Goal: Information Seeking & Learning: Find specific page/section

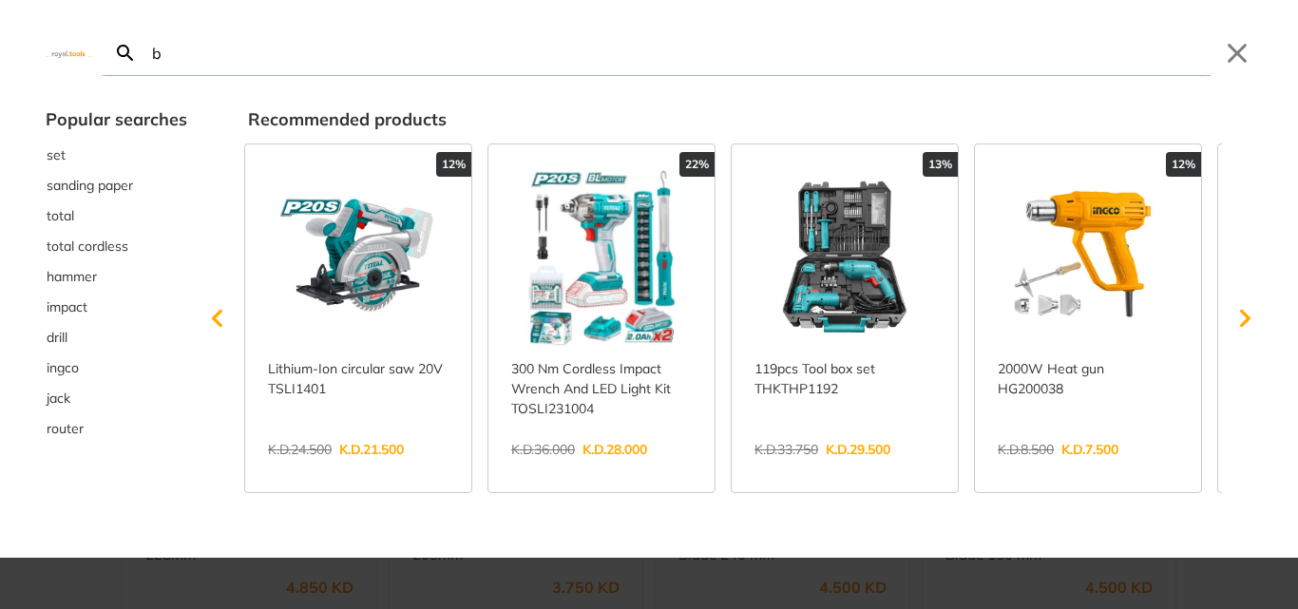
type input "b"
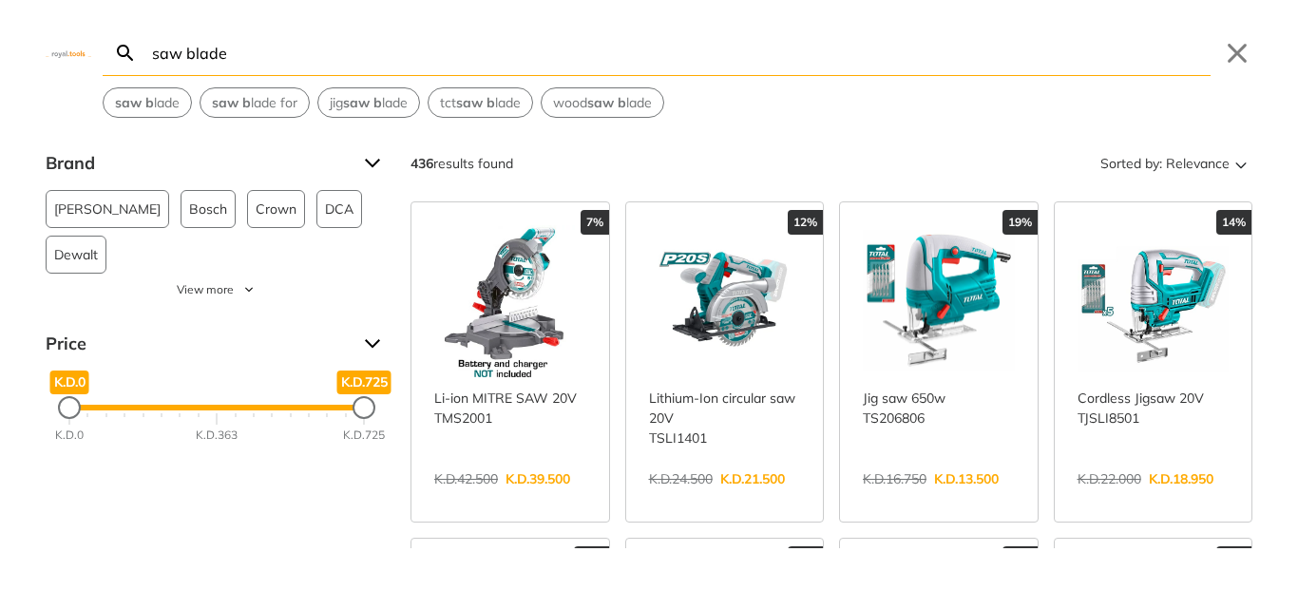
type input "saw blade"
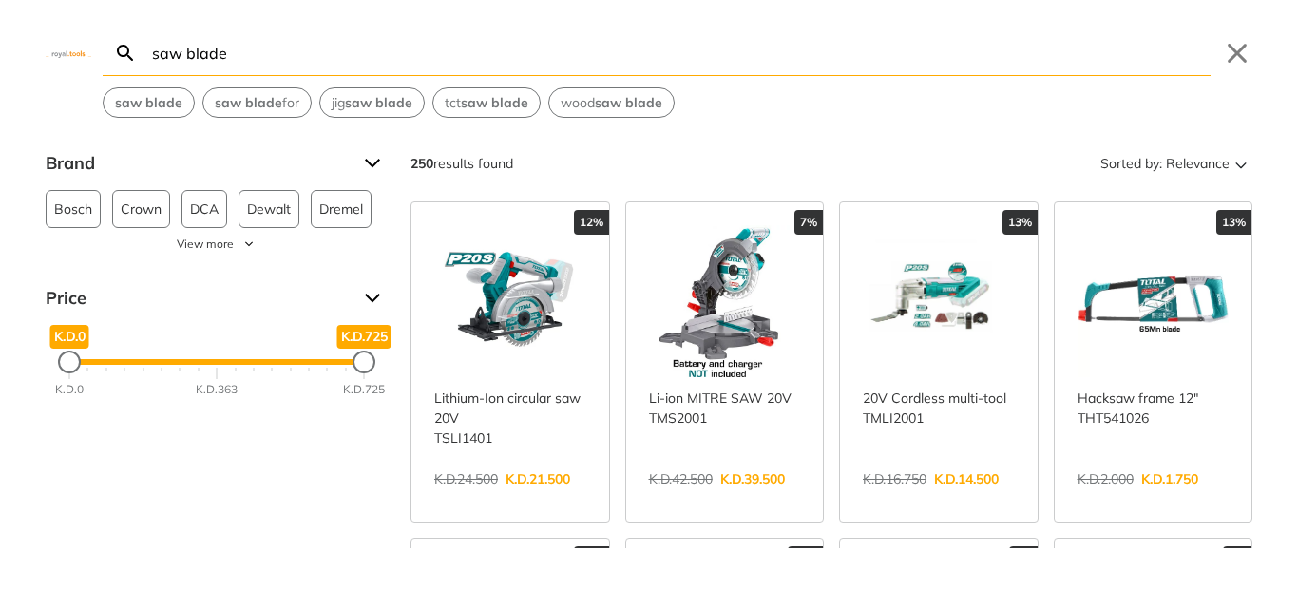
click at [271, 36] on input "saw blade" at bounding box center [679, 52] width 1062 height 45
click at [272, 58] on input "saw blade" at bounding box center [679, 52] width 1062 height 45
click at [1207, 170] on span "Relevance" at bounding box center [1198, 163] width 64 height 30
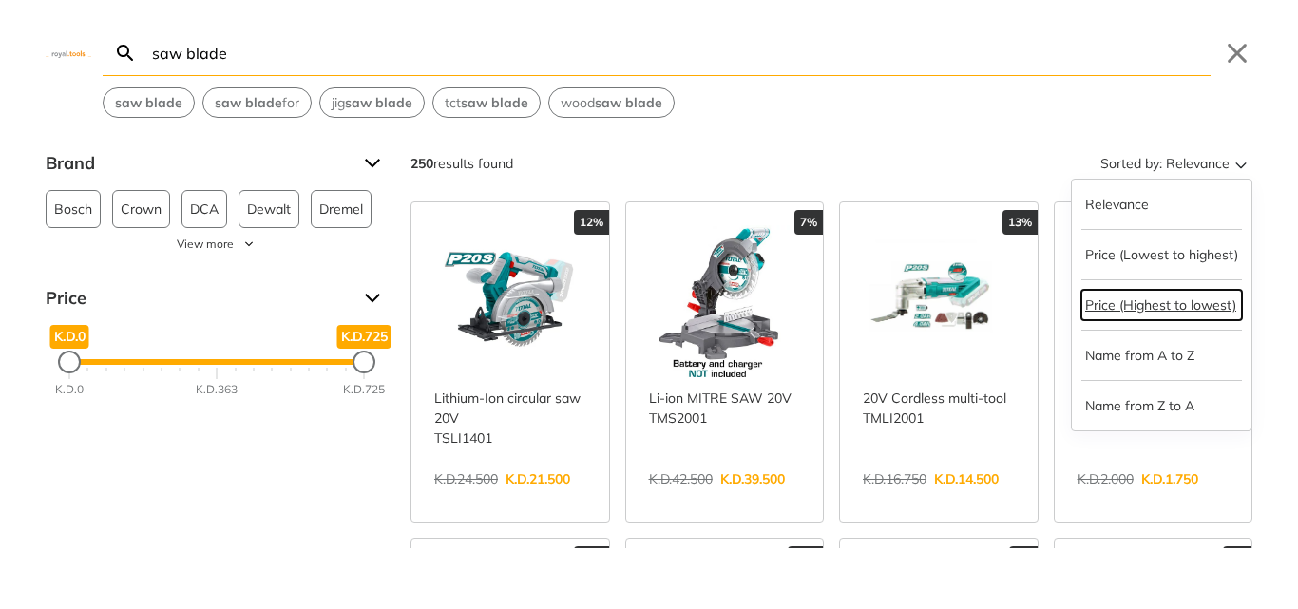
click at [1174, 307] on button "Price (Highest to lowest)" at bounding box center [1161, 305] width 161 height 30
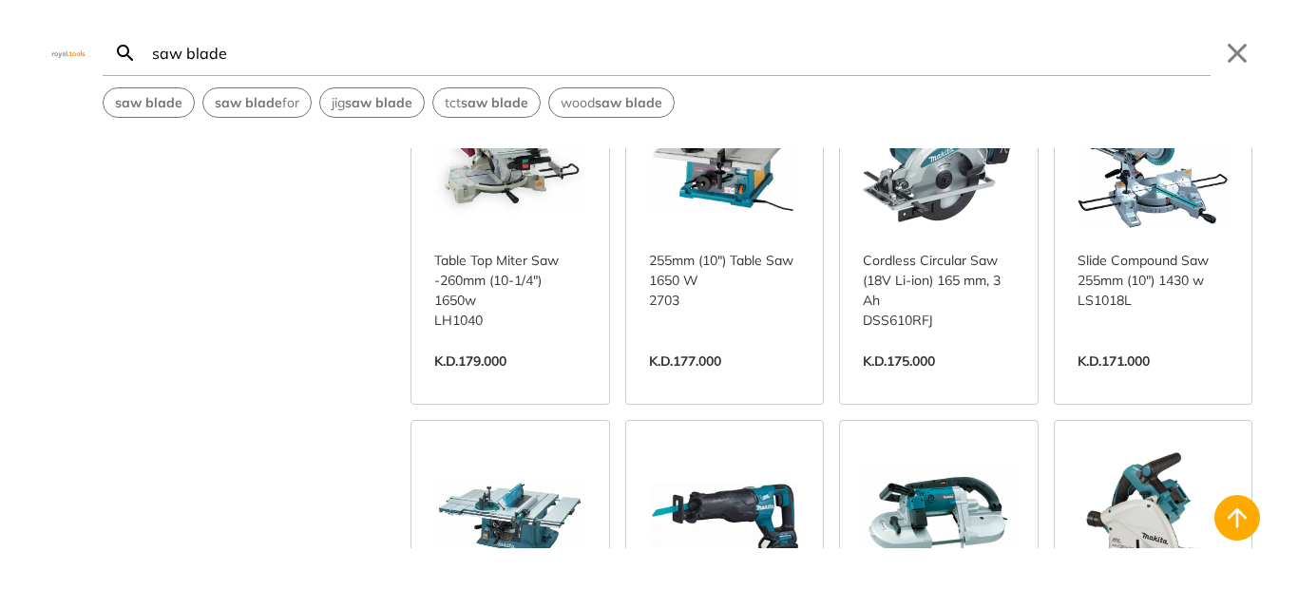
scroll to position [855, 0]
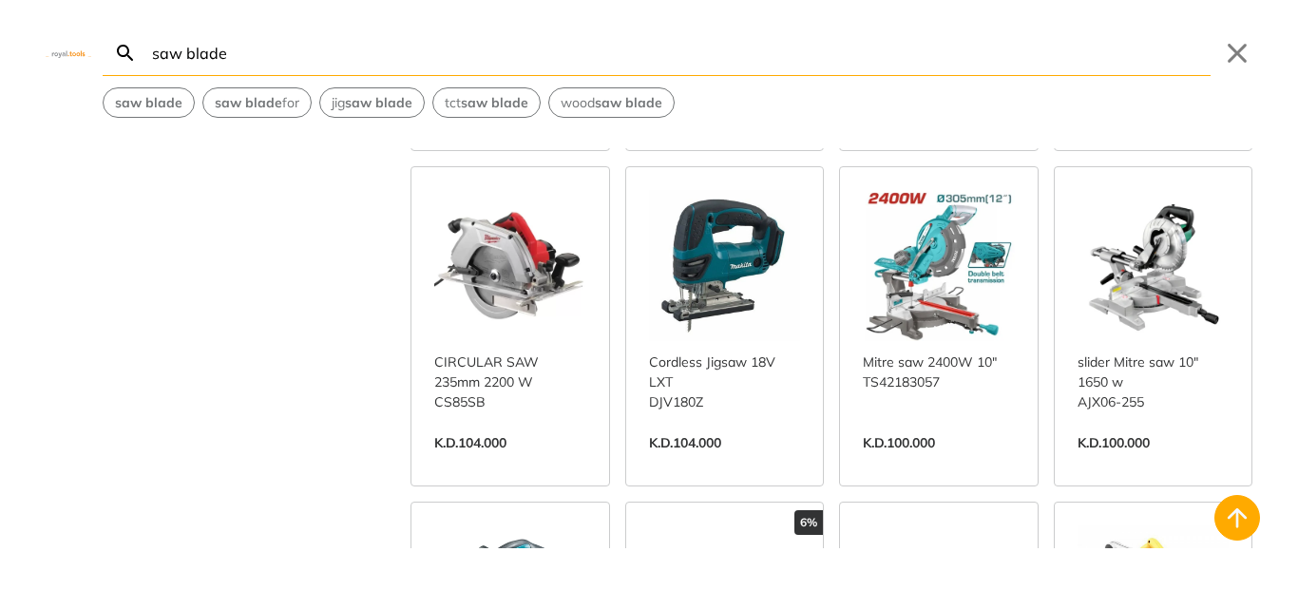
scroll to position [2565, 0]
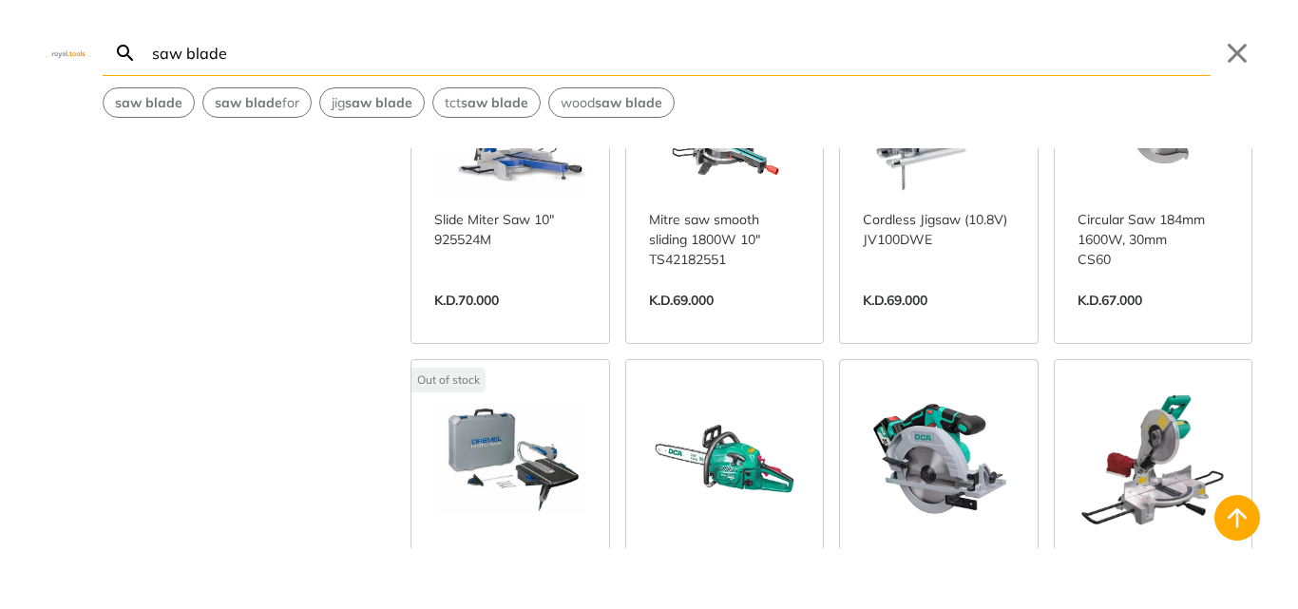
scroll to position [3610, 0]
